Goal: Transaction & Acquisition: Purchase product/service

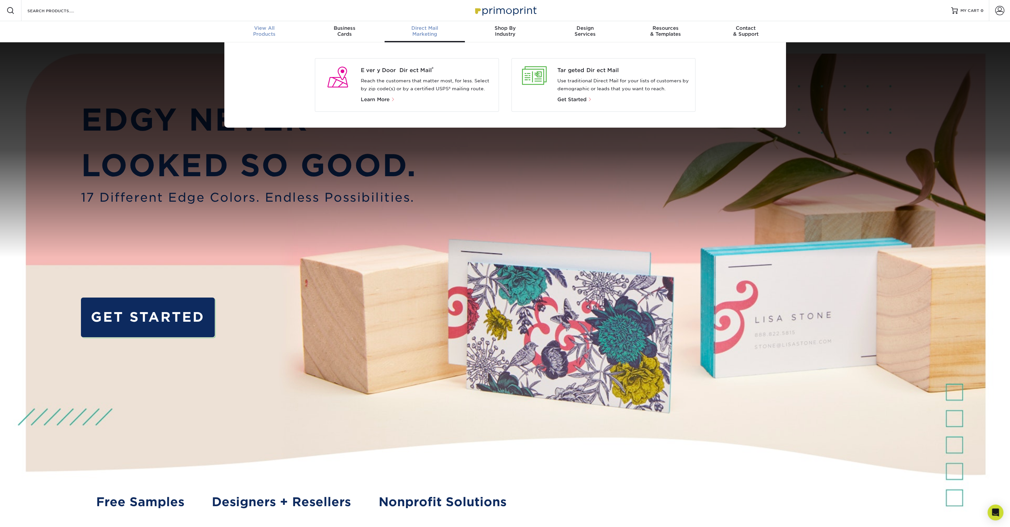
scroll to position [0, 0]
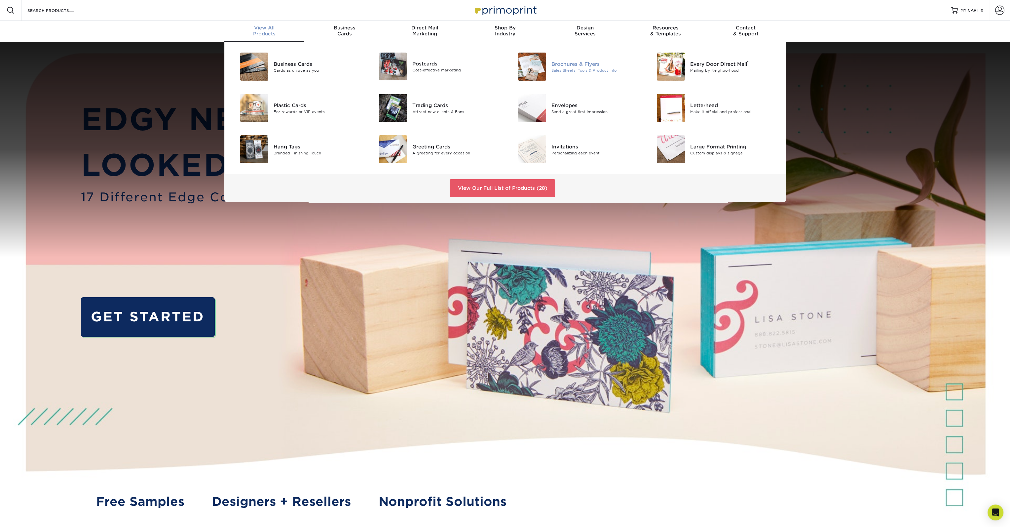
click at [553, 66] on div "Brochures & Flyers" at bounding box center [596, 63] width 88 height 7
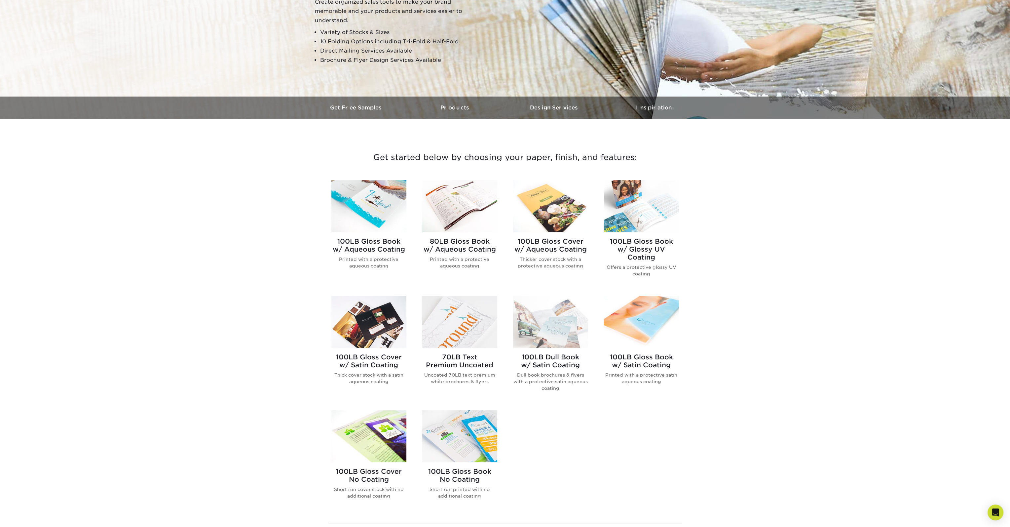
scroll to position [110, 0]
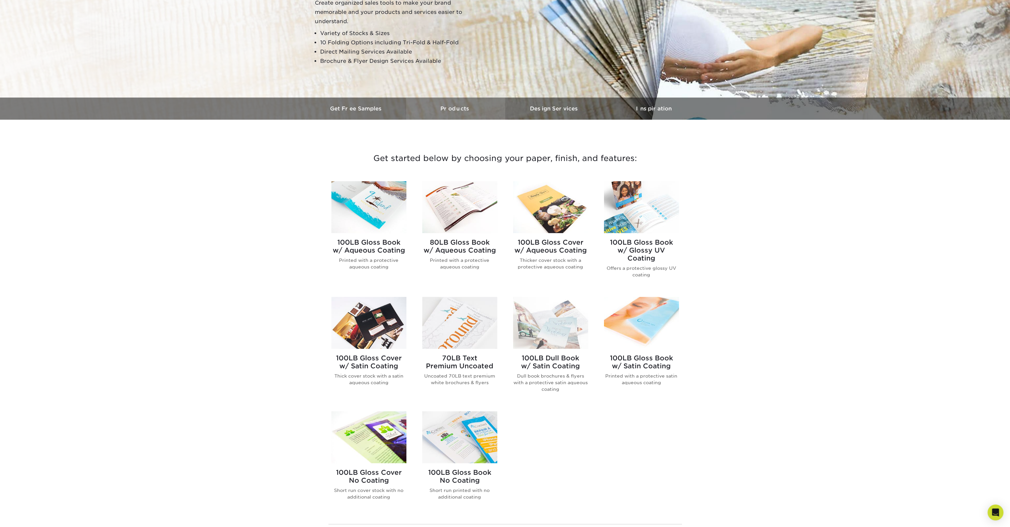
click at [475, 106] on h3 "Products" at bounding box center [455, 108] width 99 height 6
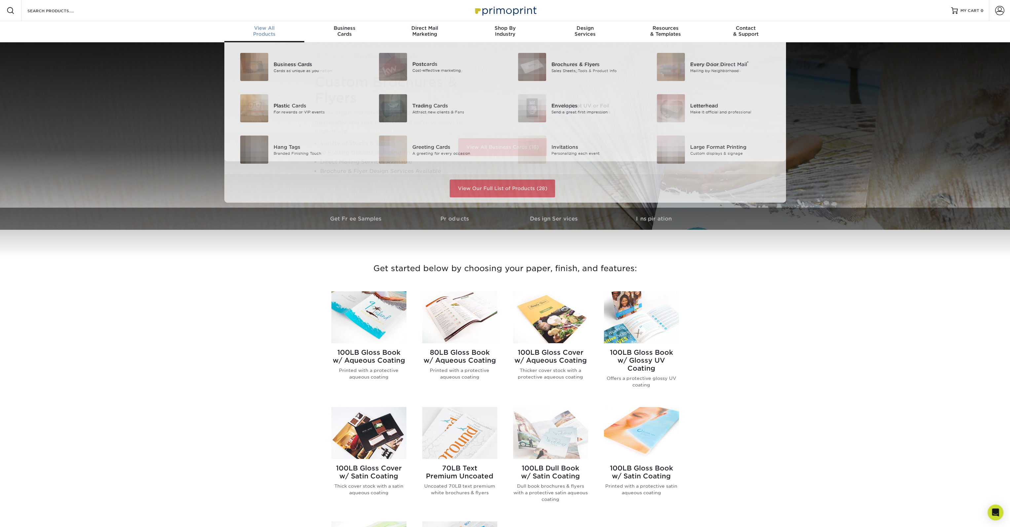
scroll to position [0, 0]
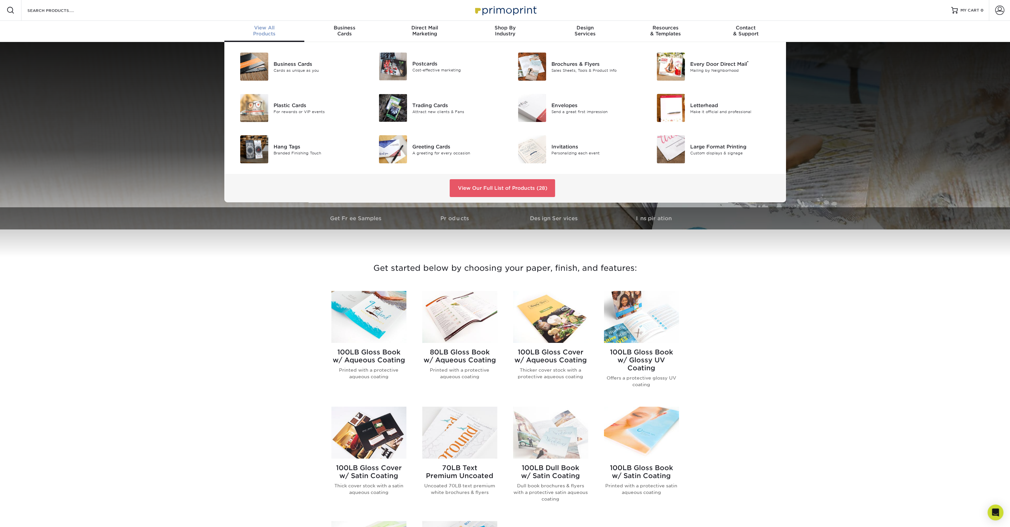
click at [272, 33] on div "View All Products" at bounding box center [264, 31] width 80 height 12
click at [582, 65] on div "Brochures & Flyers" at bounding box center [596, 63] width 88 height 7
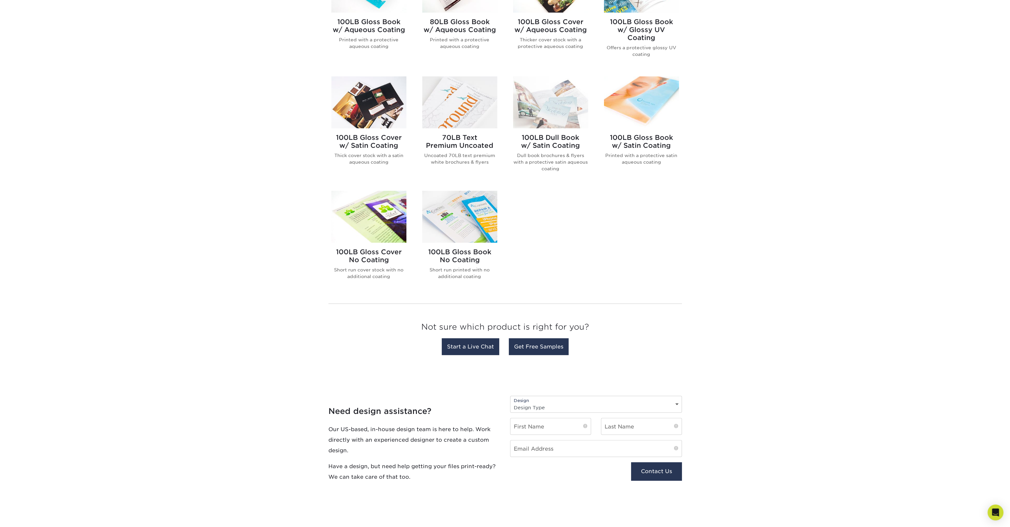
scroll to position [220, 0]
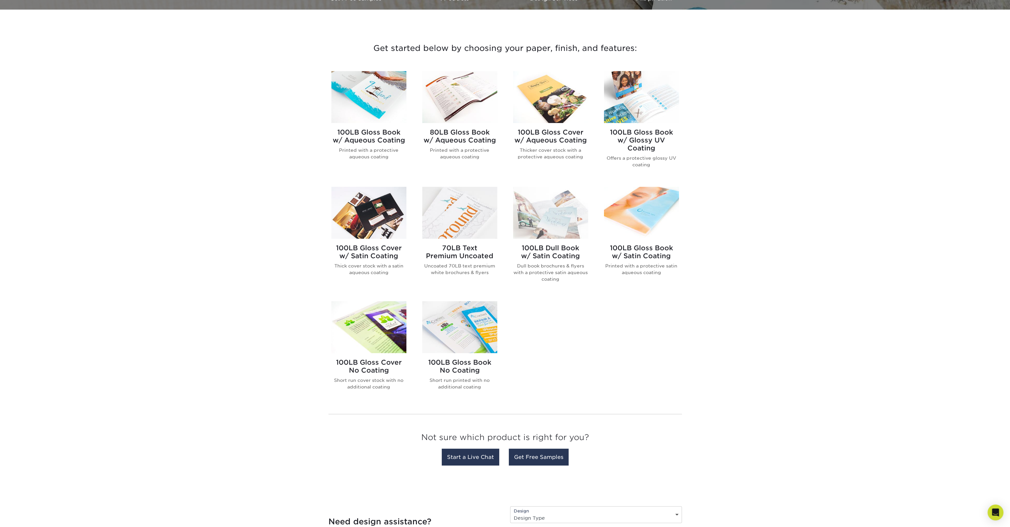
click at [387, 335] on img at bounding box center [369, 327] width 75 height 52
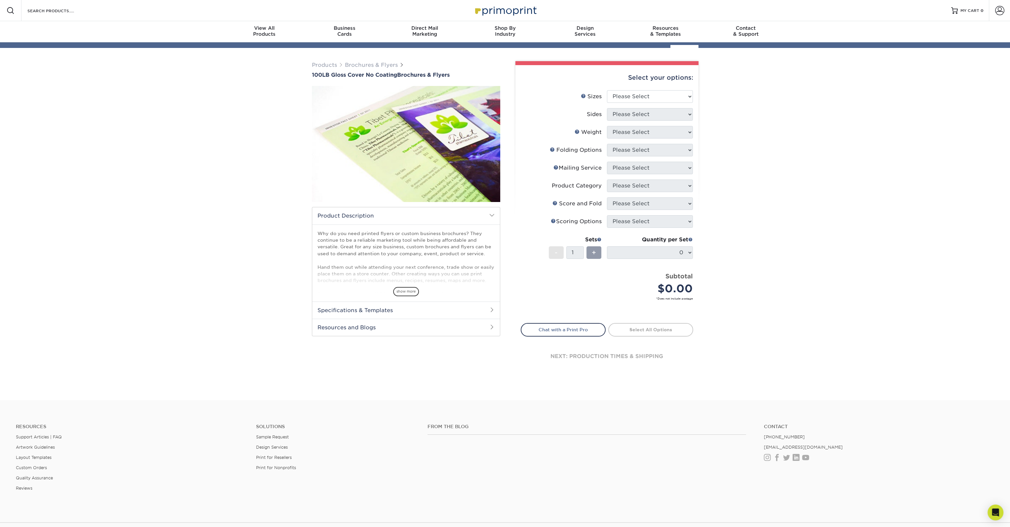
click at [654, 90] on div "Select your options:" at bounding box center [607, 77] width 173 height 25
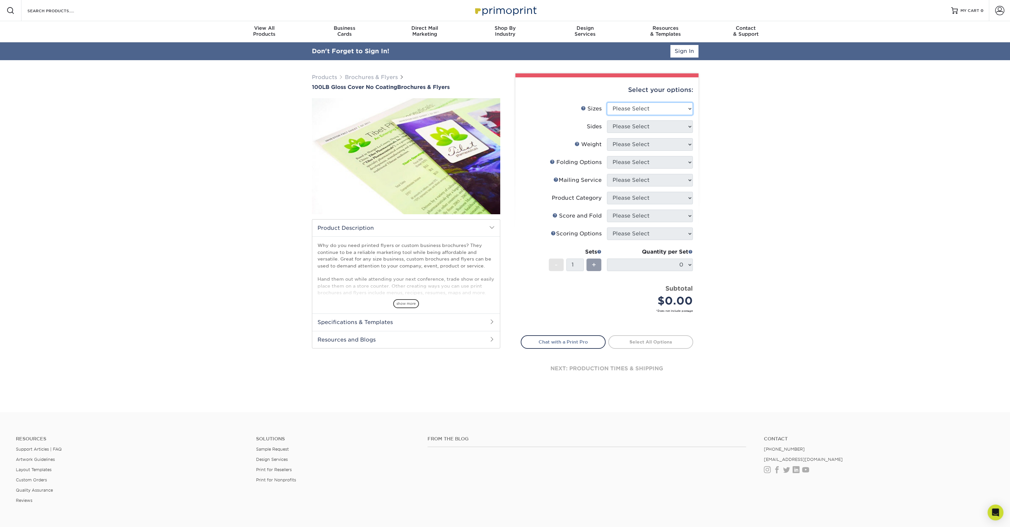
click at [653, 103] on select "Please Select 3.67" x 8.5" 4" x 8.5" 4" x 8.5" 4" x 11" 4" x 12" 4.25" x 11" 4.…" at bounding box center [650, 108] width 86 height 13
select select "8.50x11.00"
click at [607, 102] on select "Please Select 3.67" x 8.5" 4" x 8.5" 4" x 8.5" 4" x 11" 4" x 12" 4.25" x 11" 4.…" at bounding box center [650, 108] width 86 height 13
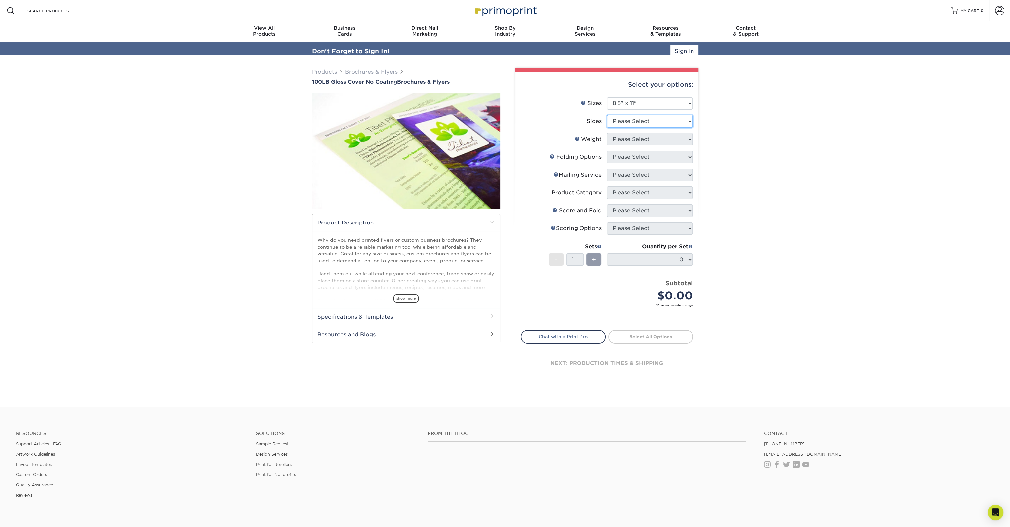
click at [655, 121] on select "Please Select Print Both Sides Print Front Only" at bounding box center [650, 121] width 86 height 13
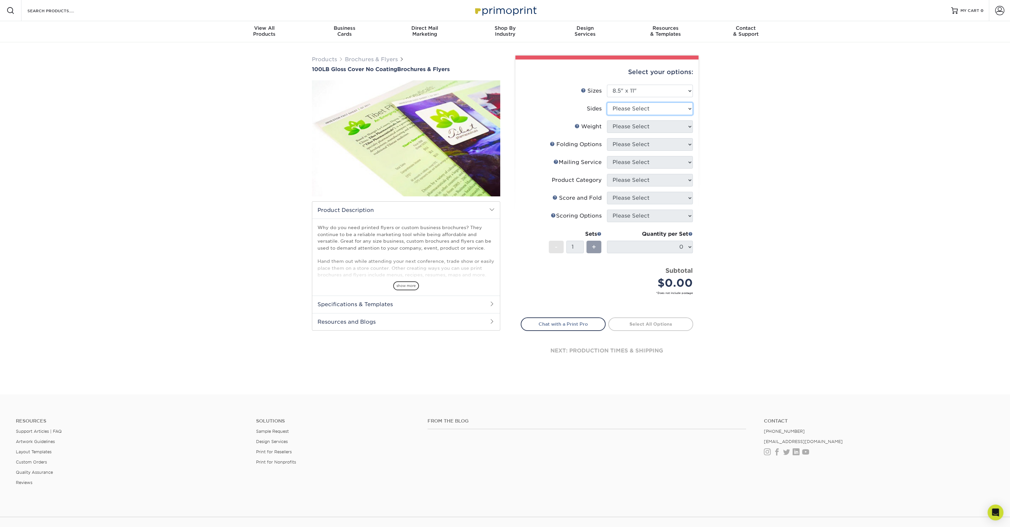
select select "13abbda7-1d64-4f25-8bb2-c179b224825d"
click at [607, 102] on select "Please Select Print Both Sides Print Front Only" at bounding box center [650, 108] width 86 height 13
click at [653, 127] on select "Please Select 100LB" at bounding box center [650, 126] width 86 height 13
select select "100LB"
click at [607, 120] on select "Please Select 100LB" at bounding box center [650, 126] width 86 height 13
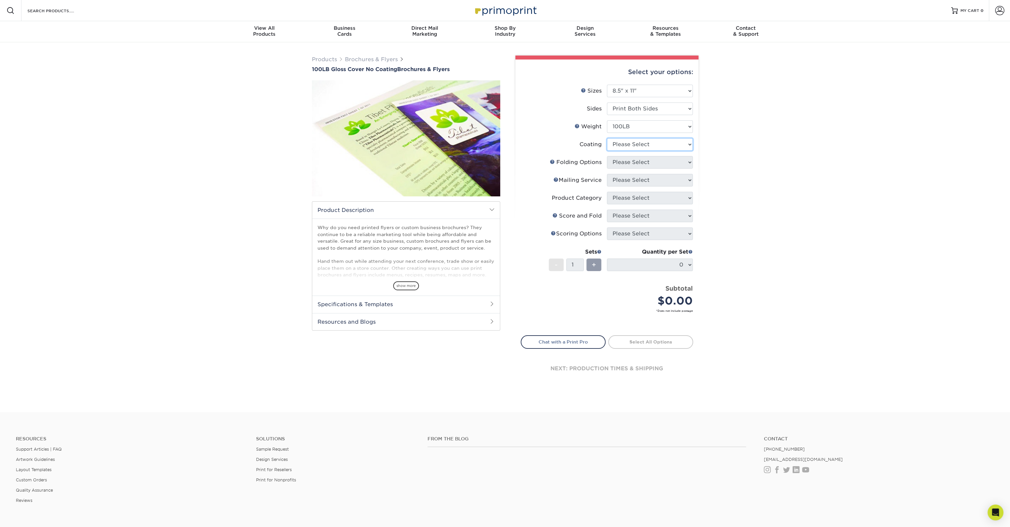
click at [655, 146] on select at bounding box center [650, 144] width 86 height 13
select select "ae367451-b2b8-45df-a344-0f05b6a12993"
click at [607, 138] on select at bounding box center [650, 144] width 86 height 13
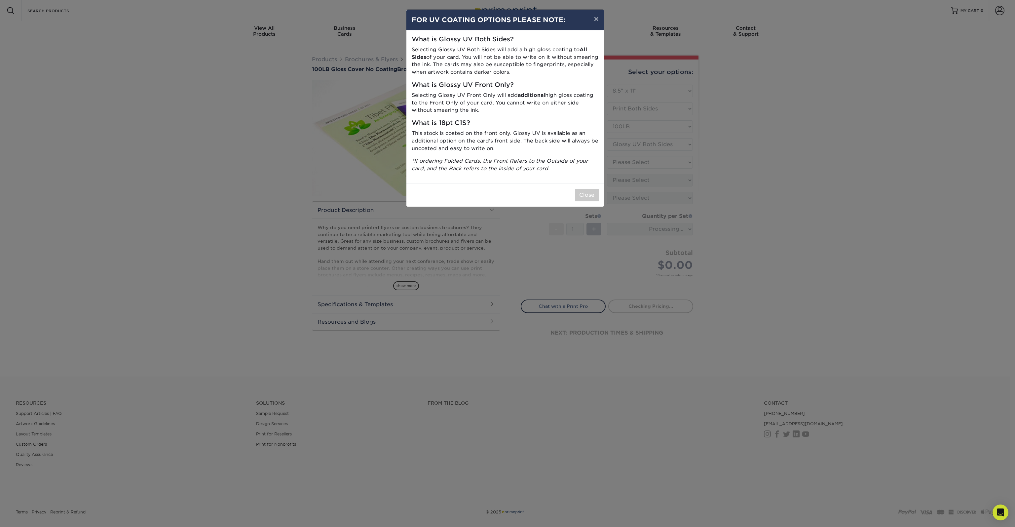
click at [568, 140] on p "This stock is coated on the front only. Glossy UV is available as an additional…" at bounding box center [505, 141] width 187 height 22
click at [593, 15] on button "×" at bounding box center [596, 19] width 15 height 19
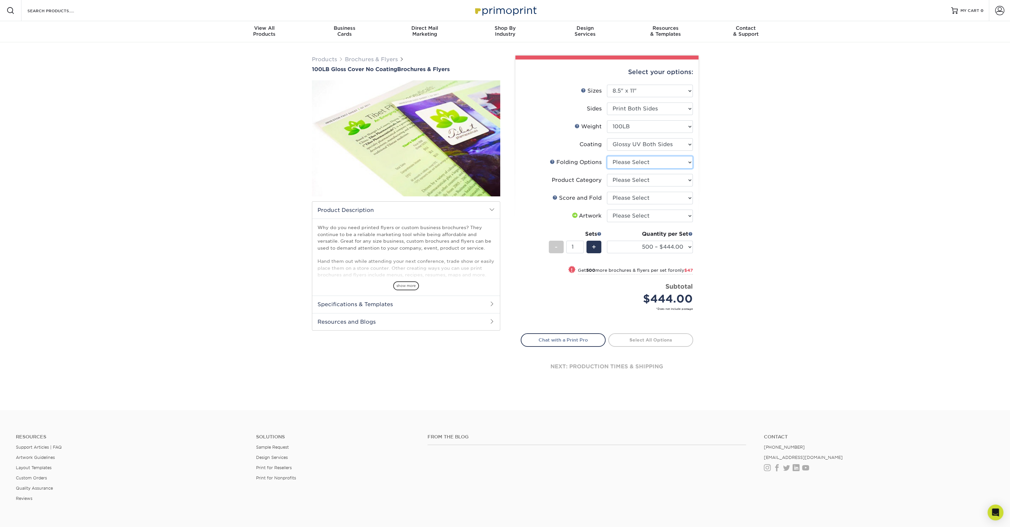
click at [660, 165] on select "Please Select FLAT - No Folding" at bounding box center [650, 162] width 86 height 13
click at [607, 156] on select "Please Select FLAT - No Folding" at bounding box center [650, 162] width 86 height 13
click at [660, 163] on select "Please Select FLAT - No Folding" at bounding box center [650, 162] width 86 height 13
click at [607, 156] on select "Please Select FLAT - No Folding" at bounding box center [650, 162] width 86 height 13
drag, startPoint x: 654, startPoint y: 163, endPoint x: 656, endPoint y: 167, distance: 4.4
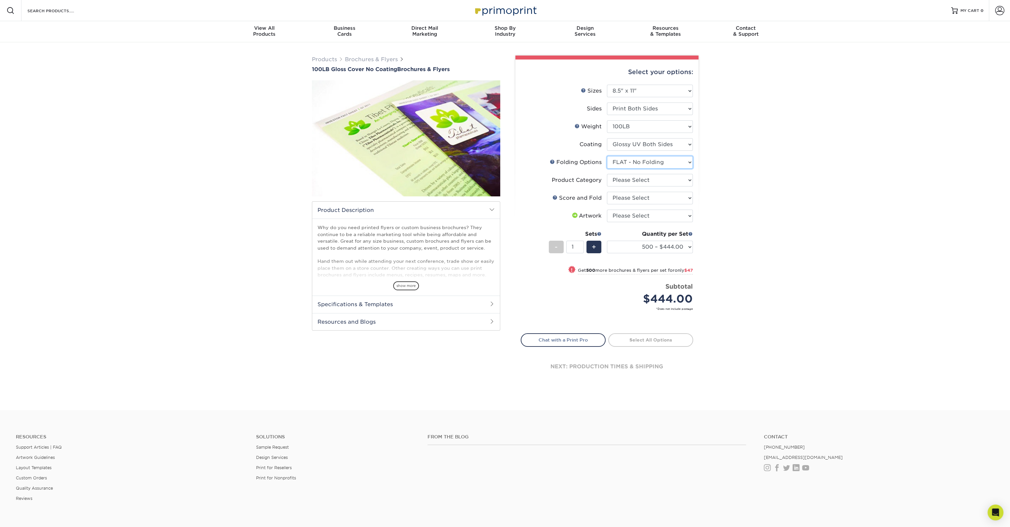
click at [654, 163] on select "Please Select FLAT - No Folding" at bounding box center [650, 162] width 86 height 13
select select "-1"
click at [607, 156] on select "Please Select FLAT - No Folding" at bounding box center [650, 162] width 86 height 13
click at [729, 152] on div "Products Brochures & Flyers 100LB Gloss Cover No Coating Brochures & Flyers sho…" at bounding box center [505, 226] width 1010 height 368
click at [646, 245] on select "500 – $444.00 1000 – $491.00 2000 – $587.00 2500 – $734.00 3000 – $939.00 4000 …" at bounding box center [650, 247] width 86 height 13
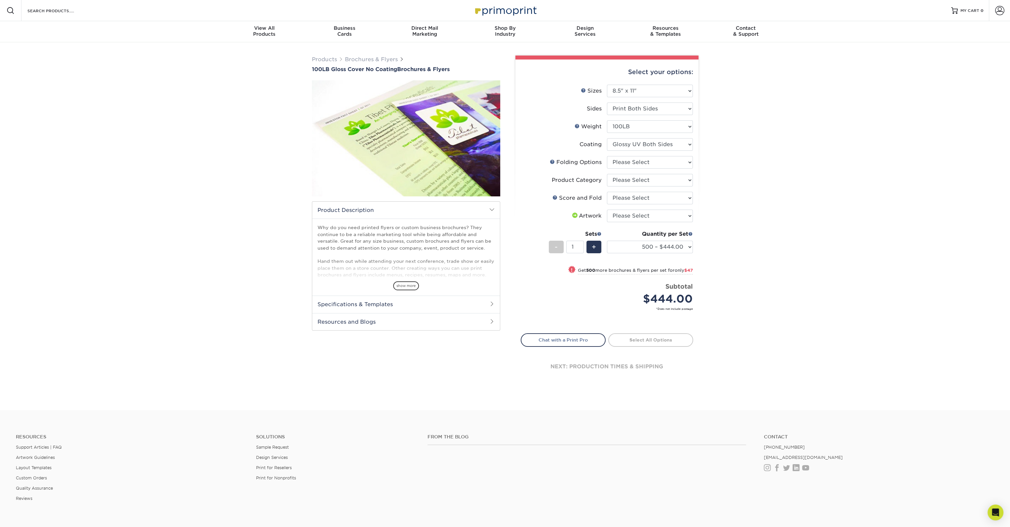
click at [769, 184] on div "Products Brochures & Flyers 100LB Gloss Cover No Coating Brochures & Flyers sho…" at bounding box center [505, 226] width 1010 height 368
